Goal: Check status: Check status

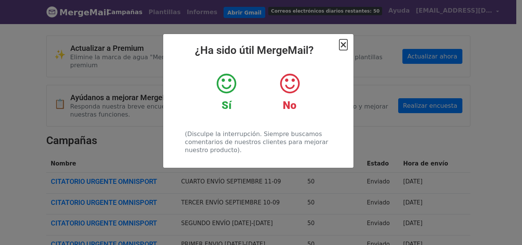
click at [343, 47] on font "×" at bounding box center [343, 44] width 8 height 11
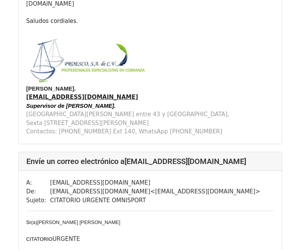
scroll to position [649, 0]
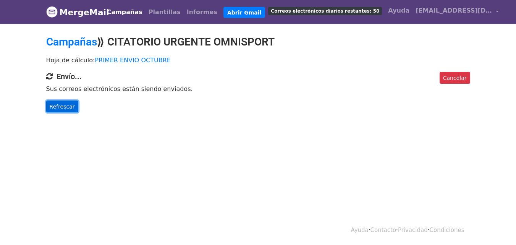
click at [70, 106] on font "Refrescar" at bounding box center [62, 106] width 25 height 6
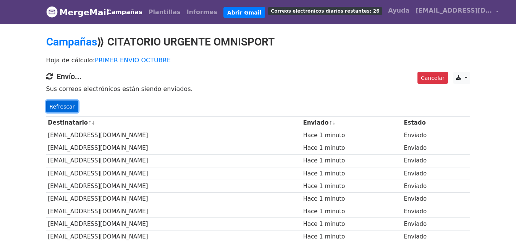
click at [64, 103] on font "Refrescar" at bounding box center [62, 106] width 25 height 6
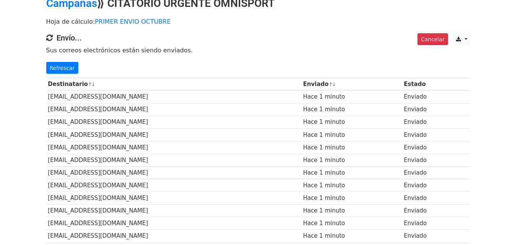
scroll to position [38, 0]
click at [67, 71] on font "Refrescar" at bounding box center [62, 68] width 25 height 6
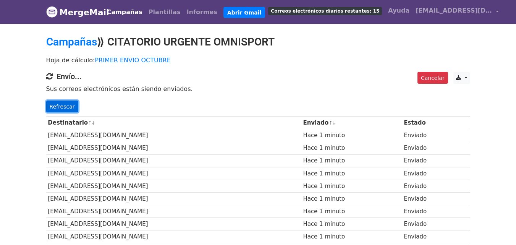
click at [57, 103] on font "Refrescar" at bounding box center [62, 106] width 25 height 6
click at [60, 105] on font "Refrescar" at bounding box center [62, 106] width 25 height 6
click at [62, 106] on font "Refrescar" at bounding box center [62, 106] width 25 height 6
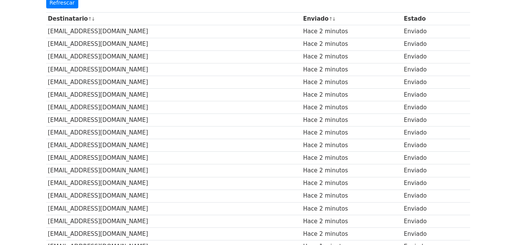
scroll to position [91, 0]
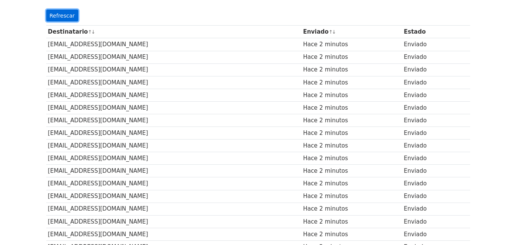
click at [74, 19] on link "Refrescar" at bounding box center [62, 16] width 32 height 12
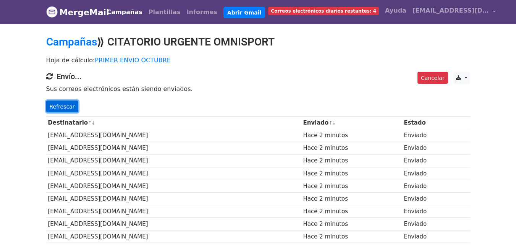
click at [65, 107] on font "Refrescar" at bounding box center [62, 106] width 25 height 6
